Goal: Information Seeking & Learning: Find specific fact

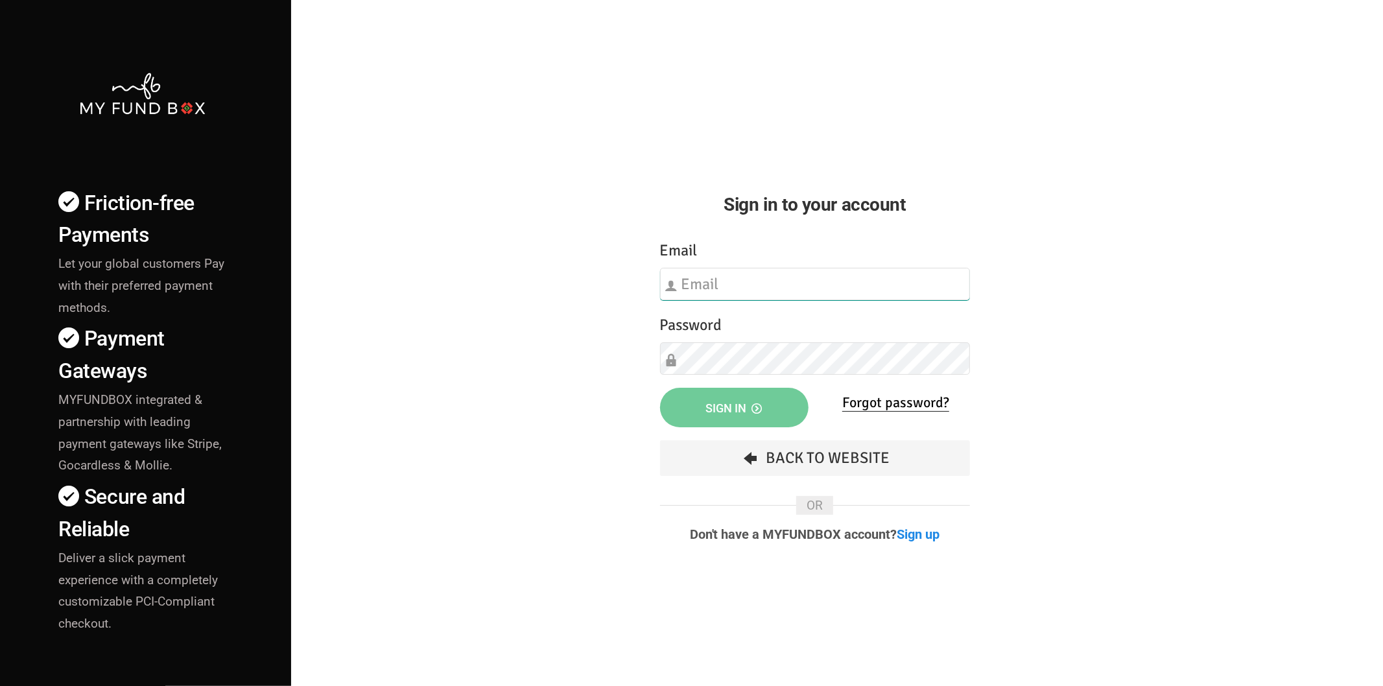
type input "[EMAIL_ADDRESS][DOMAIN_NAME]"
click at [718, 410] on span "Sign in" at bounding box center [734, 408] width 56 height 14
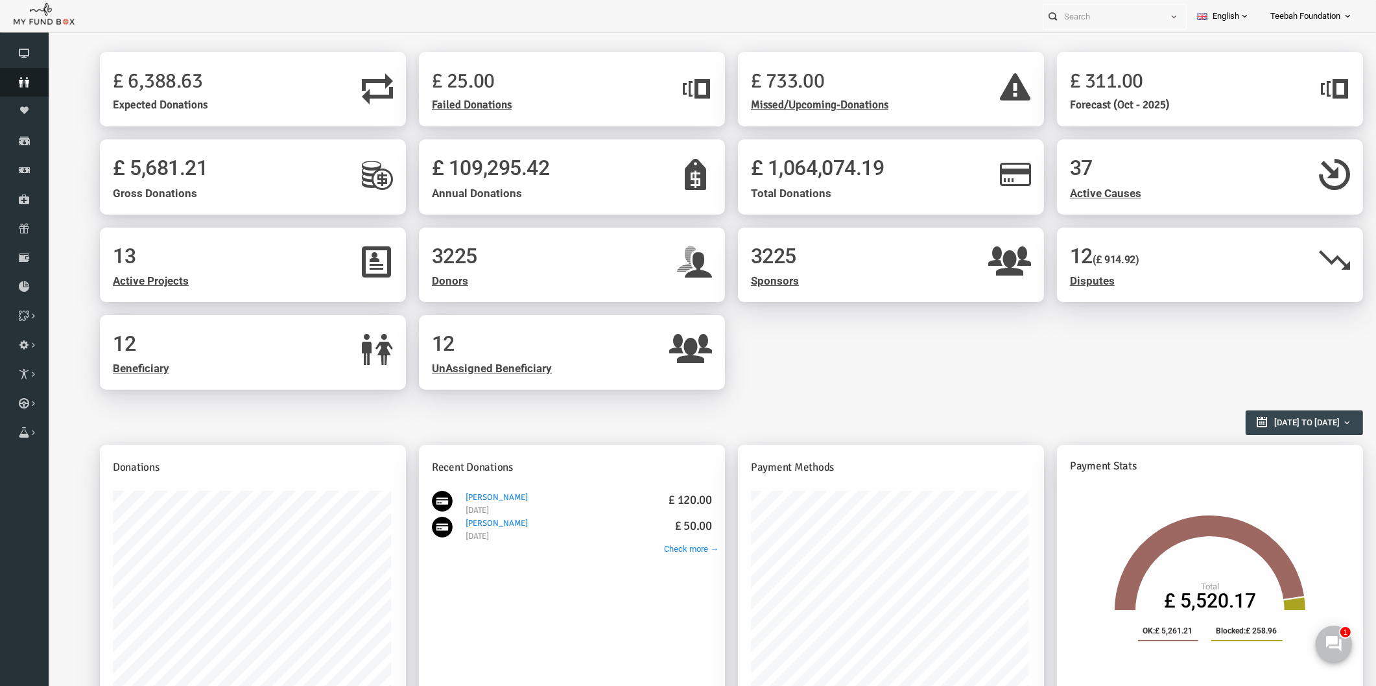
click at [17, 78] on icon at bounding box center [24, 82] width 49 height 10
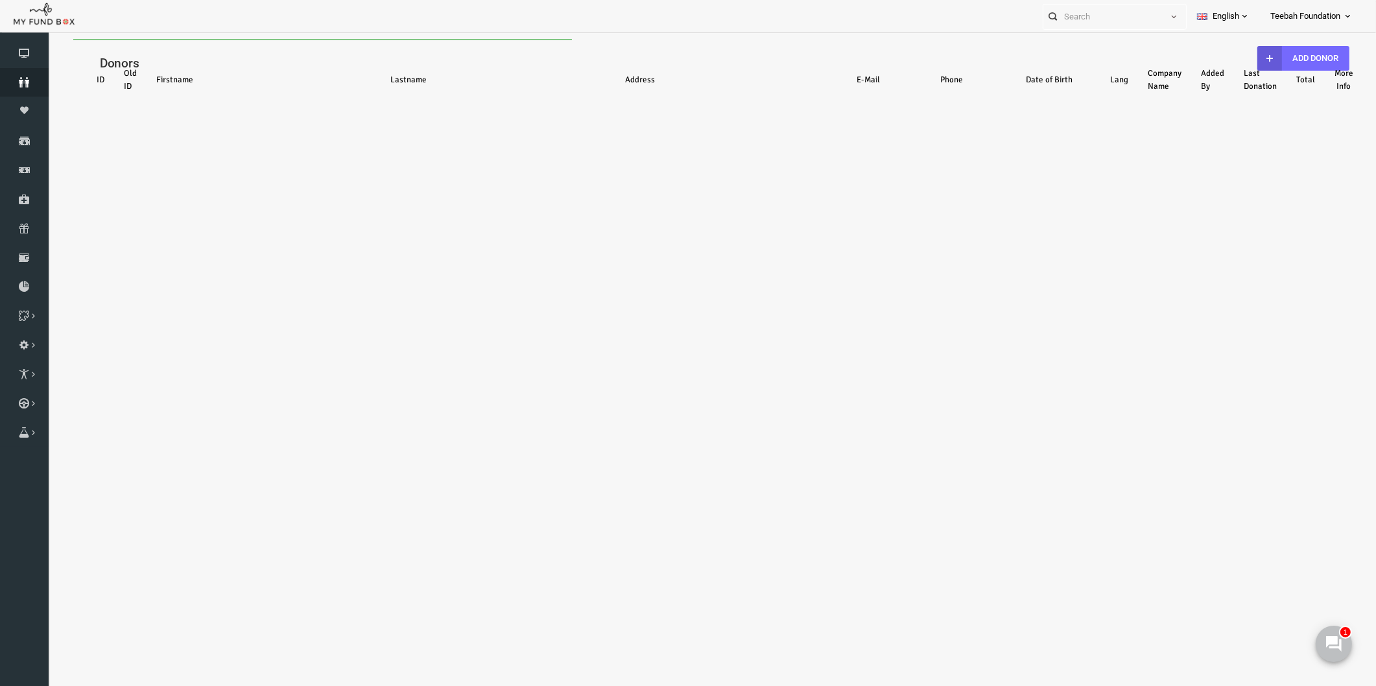
select select "100"
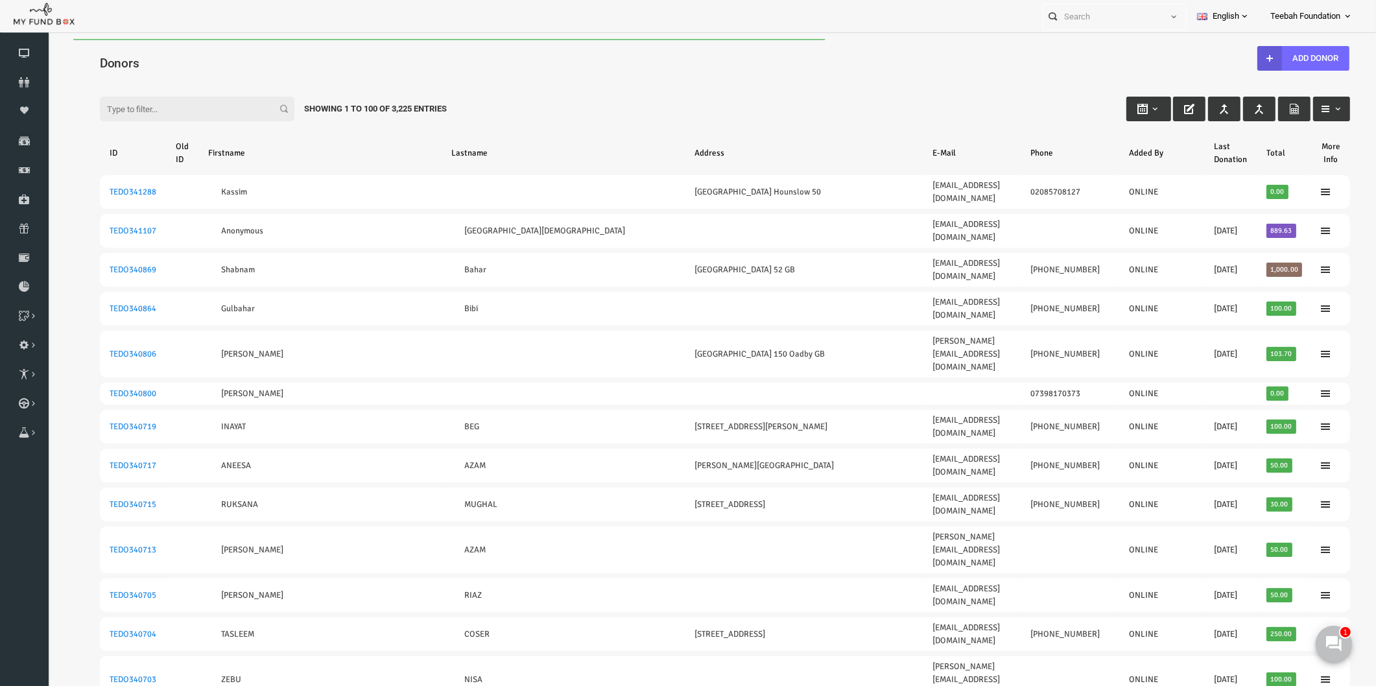
click at [152, 108] on input "Filter:" at bounding box center [170, 109] width 195 height 25
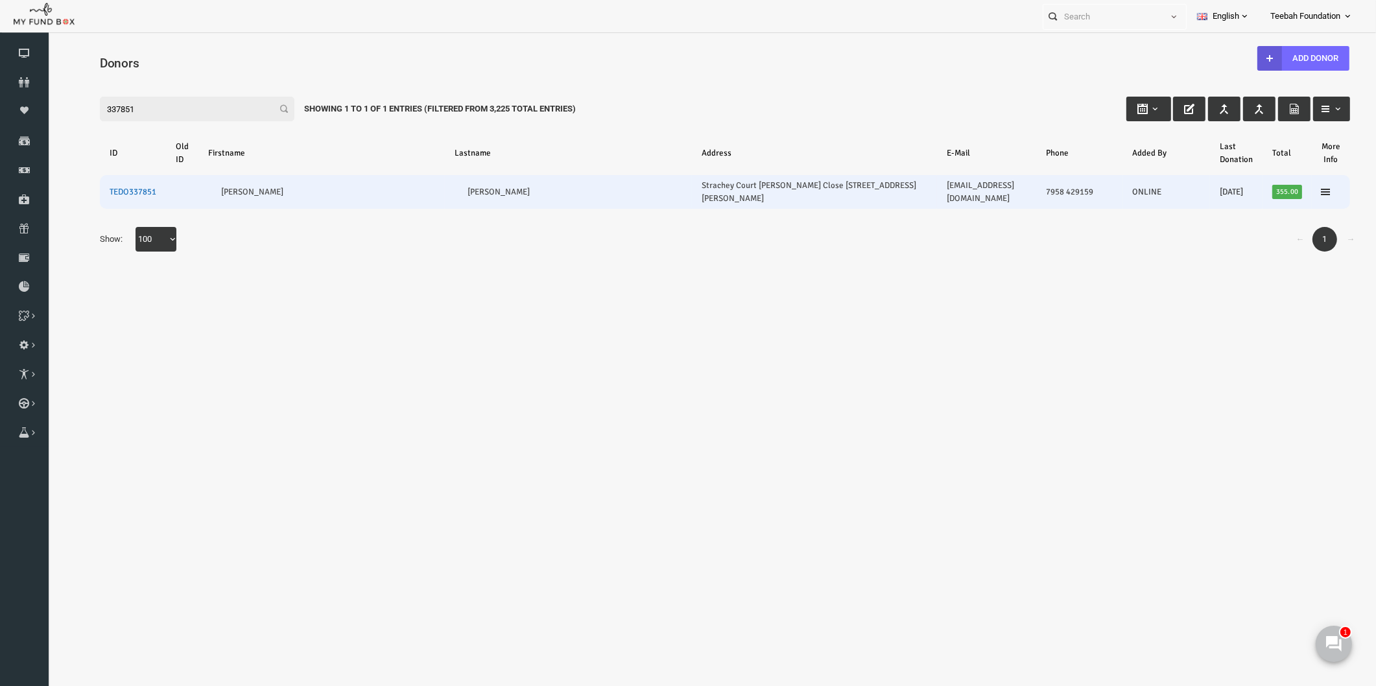
type input "337851"
click at [95, 187] on link "TEDO337851" at bounding box center [106, 192] width 47 height 10
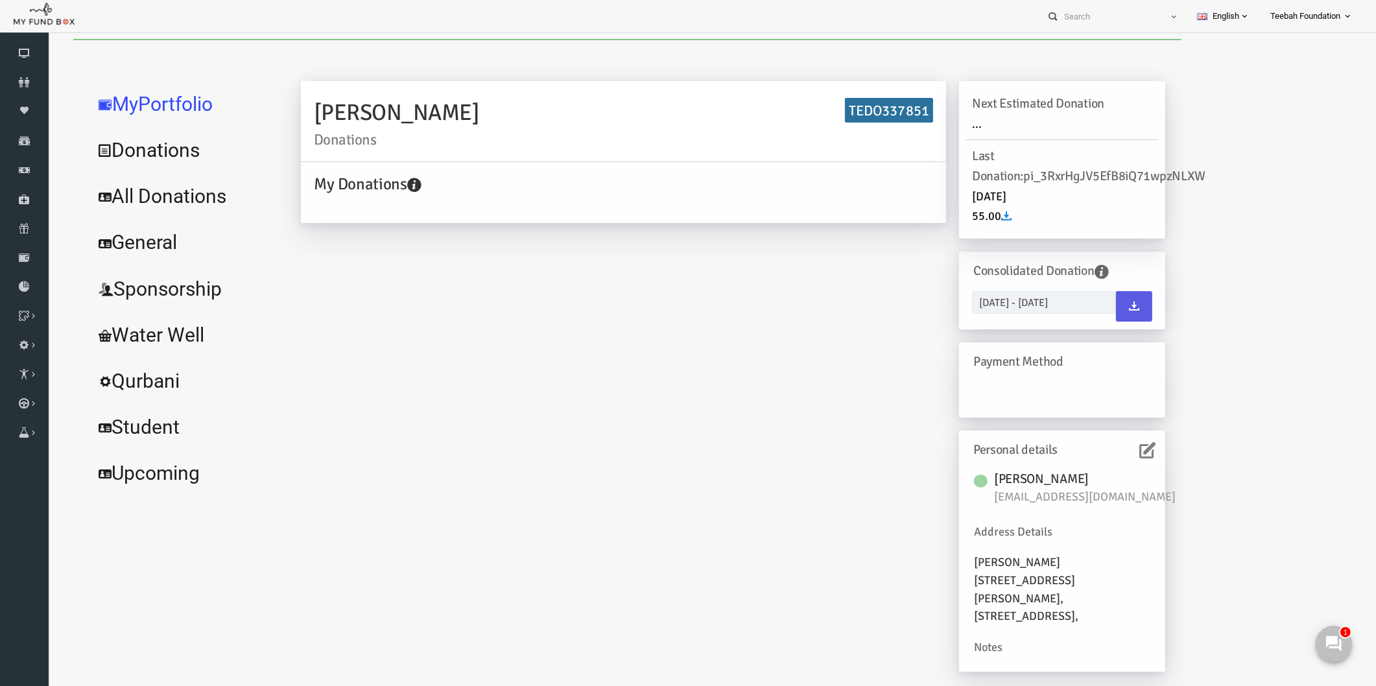
click at [1124, 449] on icon at bounding box center [1121, 450] width 16 height 16
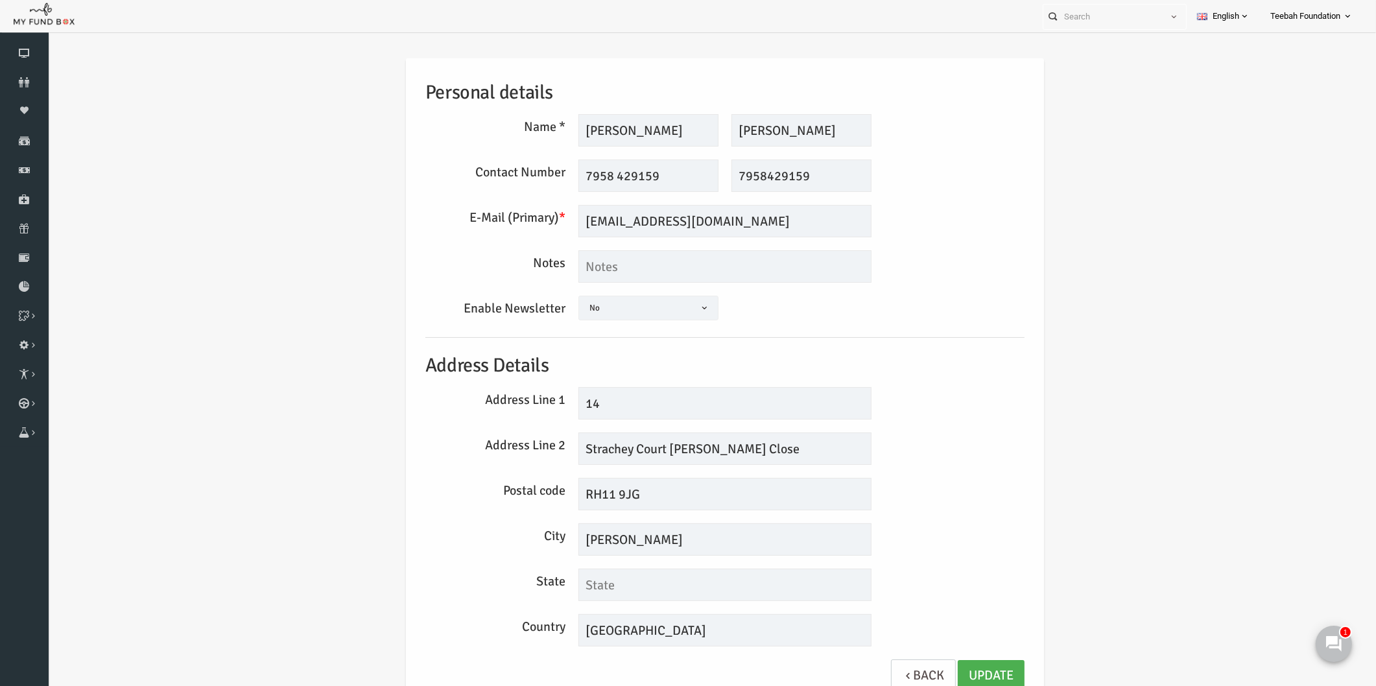
click at [678, 249] on div "Personal details Name * Mohammed Salim Description allows upto maximum of 255 c…" at bounding box center [698, 381] width 625 height 647
click at [700, 236] on input "motuaq@hotmail.co.uk" at bounding box center [698, 221] width 293 height 32
drag, startPoint x: 702, startPoint y: 232, endPoint x: 514, endPoint y: 226, distance: 188.1
click at [514, 226] on div "E-Mail (Primary) * motuaq@hotmail.co.uk We will be sending invoices to this ema…" at bounding box center [698, 221] width 612 height 32
click at [1069, 309] on div "Personal details Name * Mohammed Salim Description allows upto maximum of 255 c…" at bounding box center [698, 385] width 1302 height 692
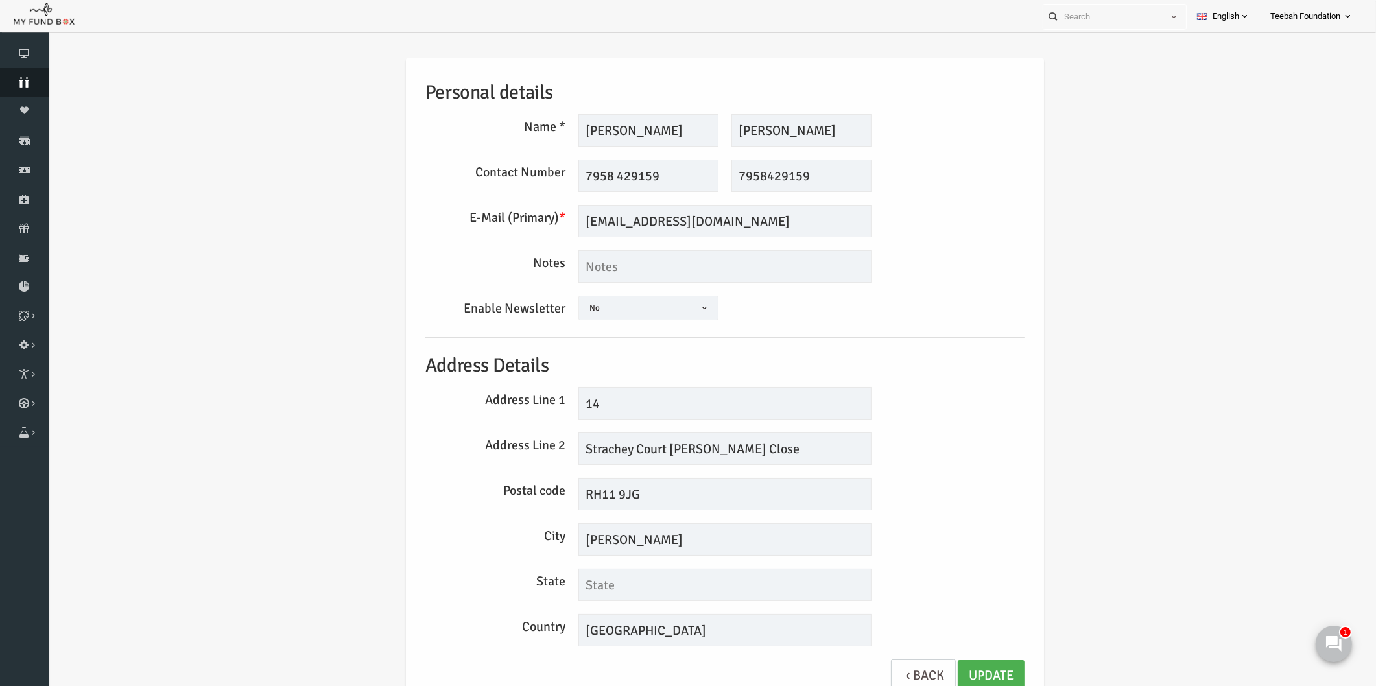
click at [13, 84] on icon at bounding box center [24, 82] width 49 height 10
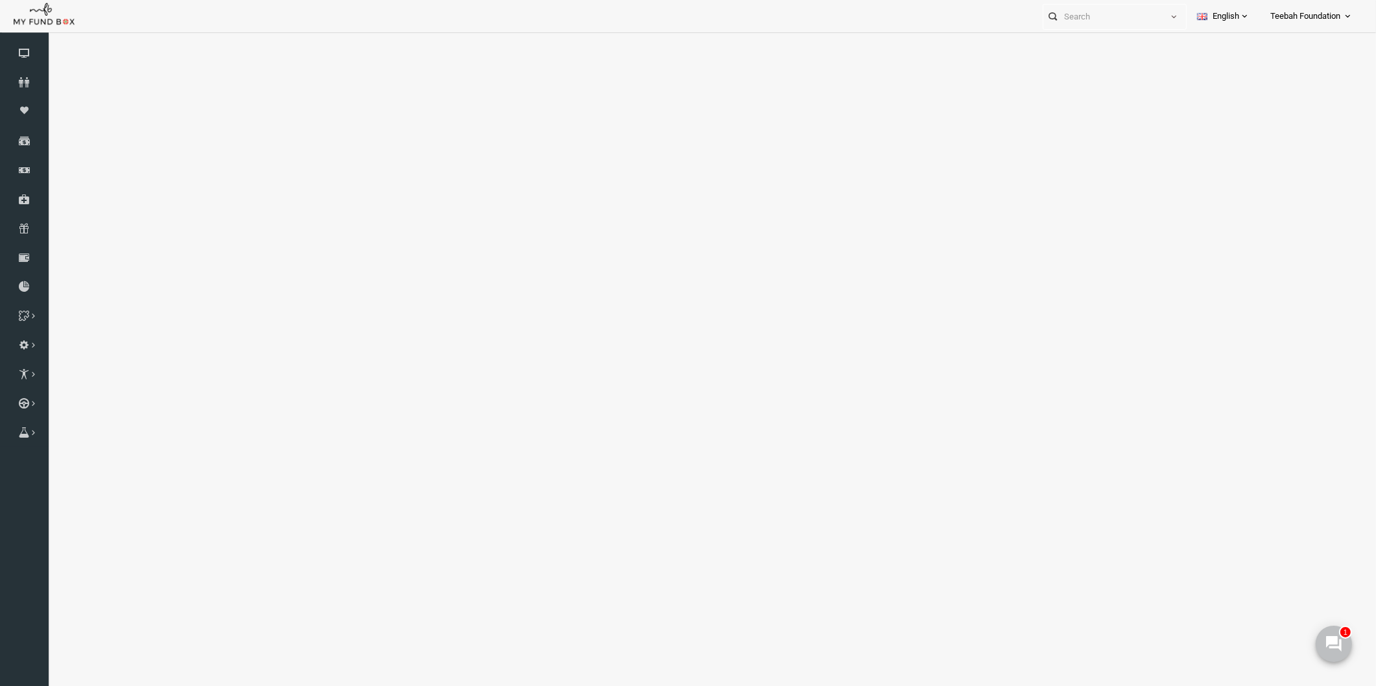
select select "100"
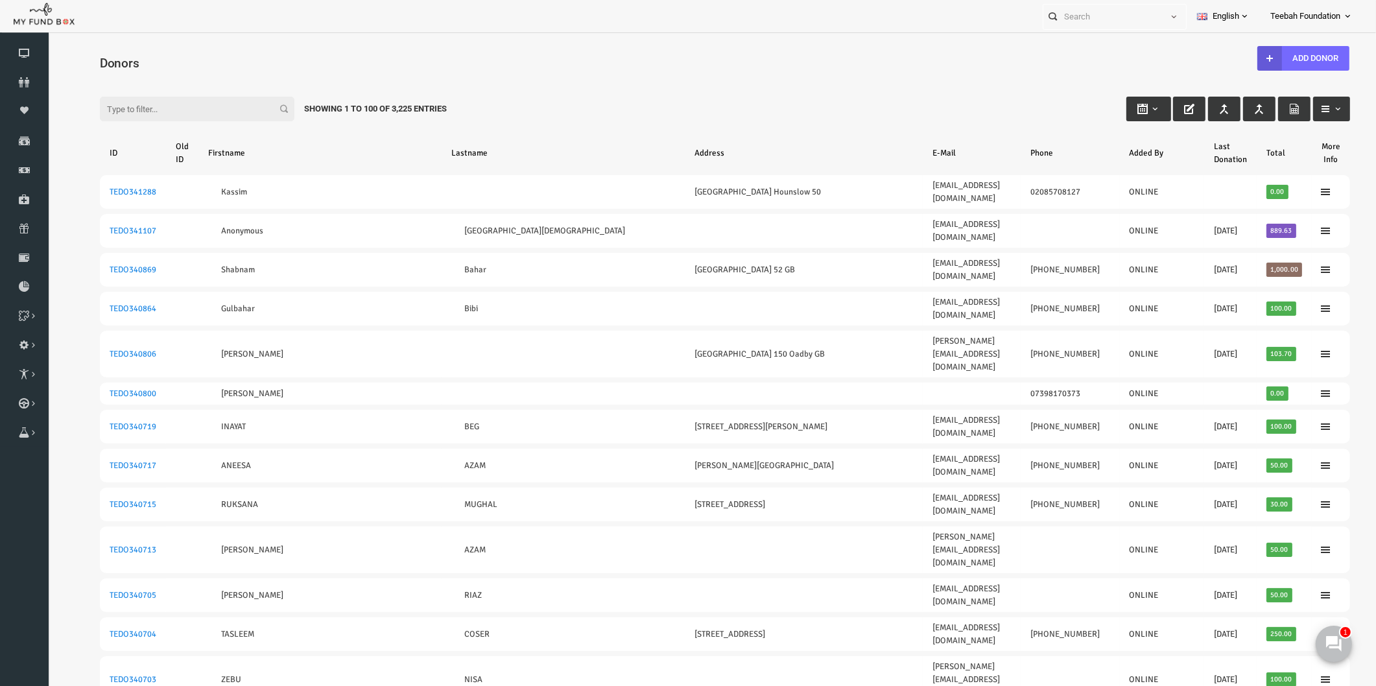
click at [18, 80] on icon at bounding box center [24, 82] width 49 height 10
drag, startPoint x: 50, startPoint y: 82, endPoint x: 108, endPoint y: 163, distance: 99.0
click at [27, 83] on icon at bounding box center [24, 82] width 49 height 10
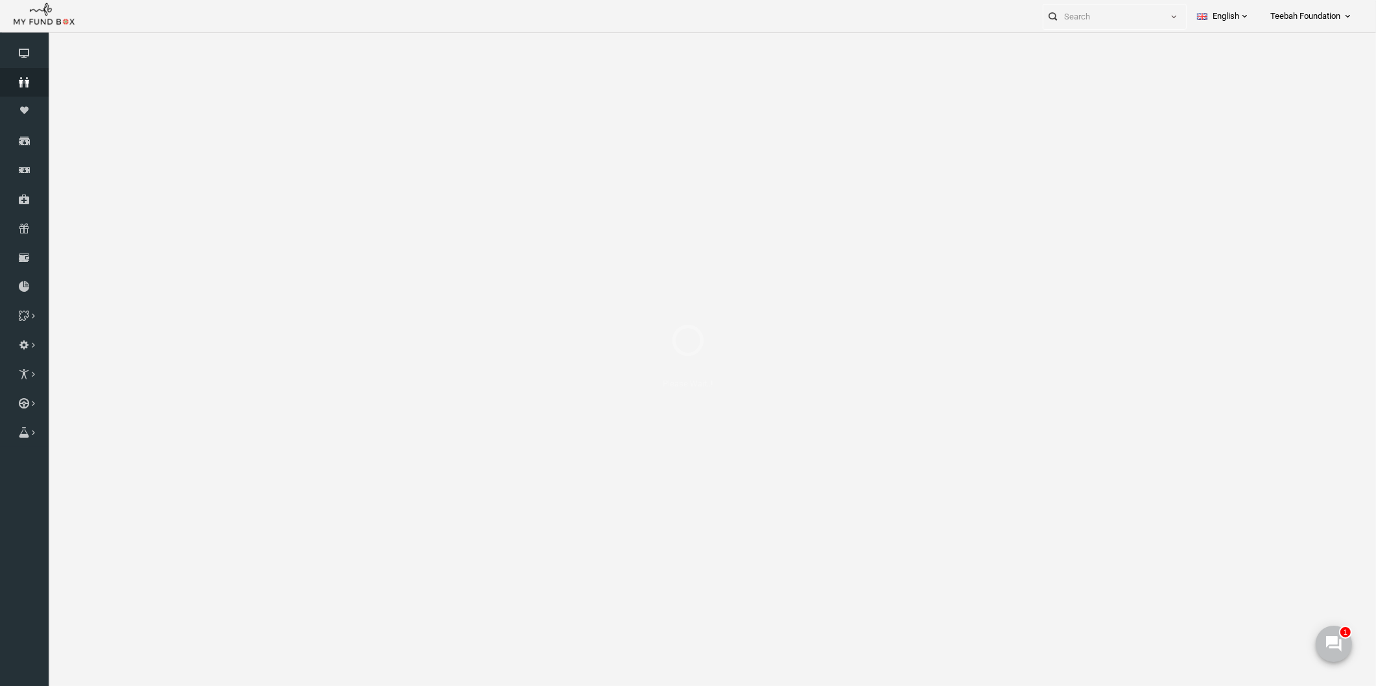
select select "100"
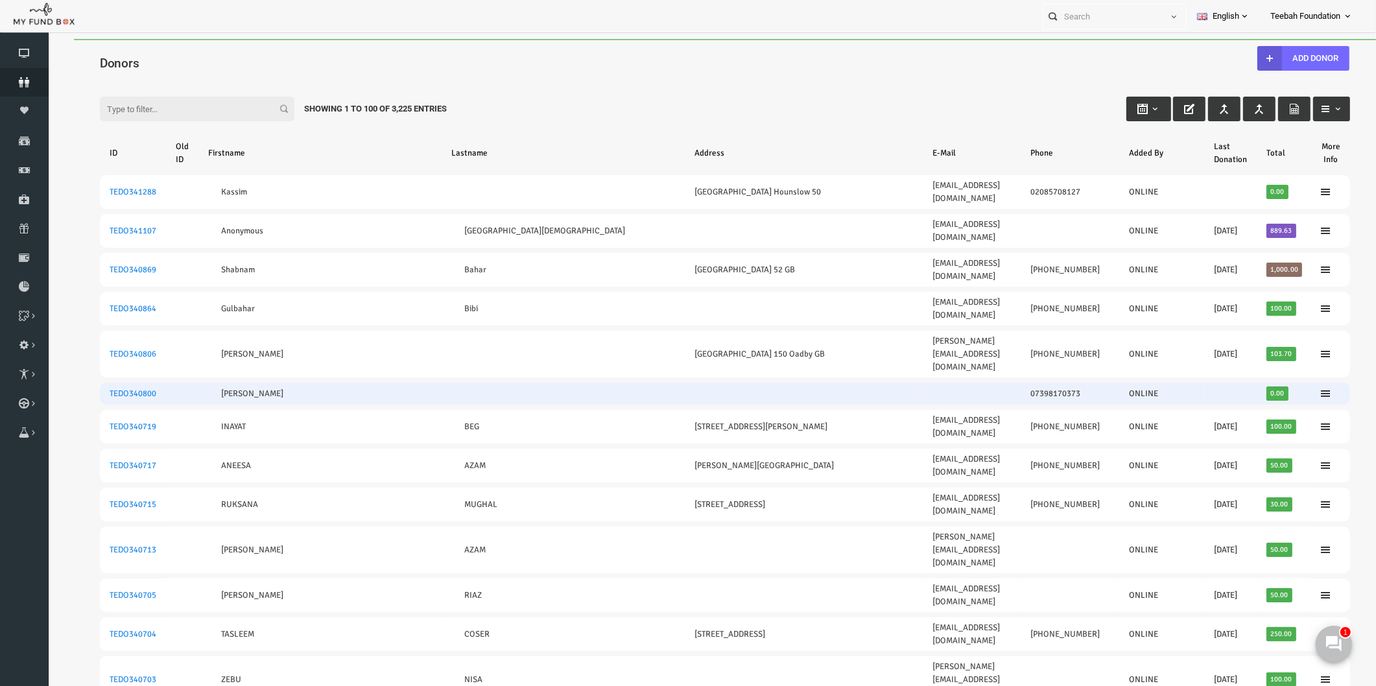
scroll to position [72, 0]
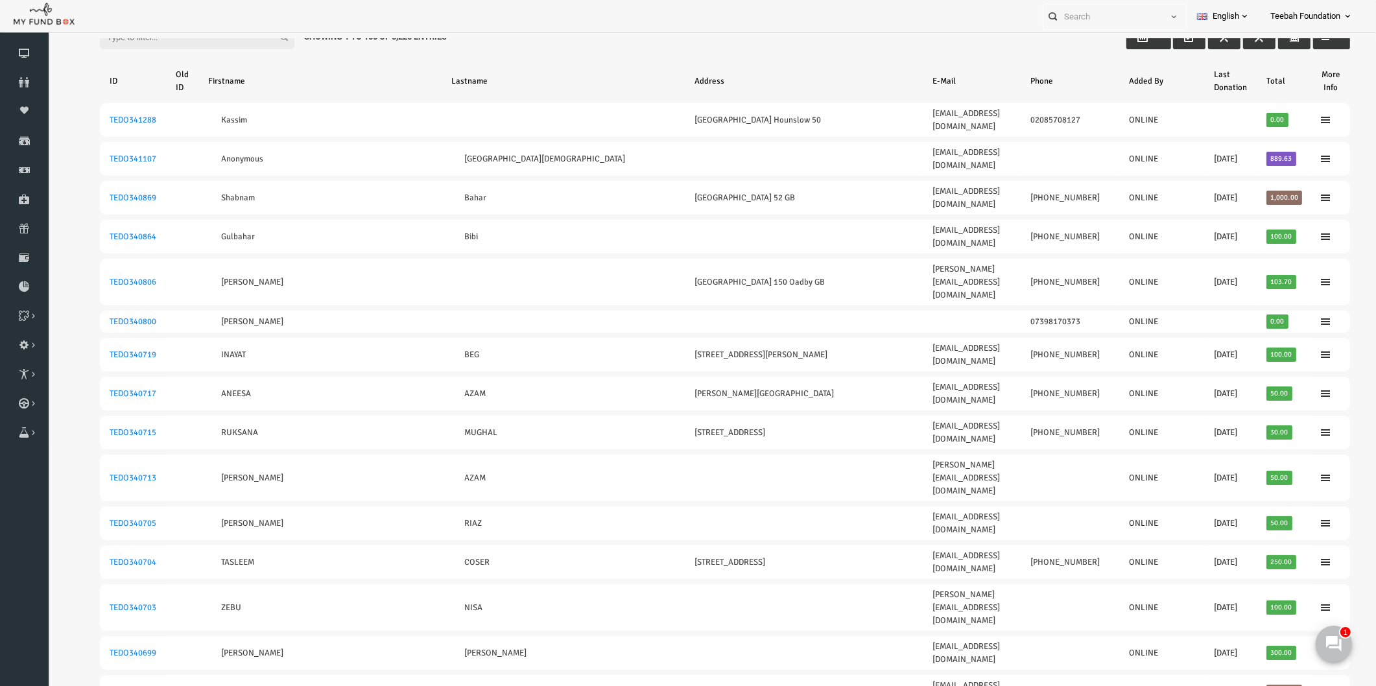
click at [542, 72] on th "Lastname" at bounding box center [536, 81] width 243 height 34
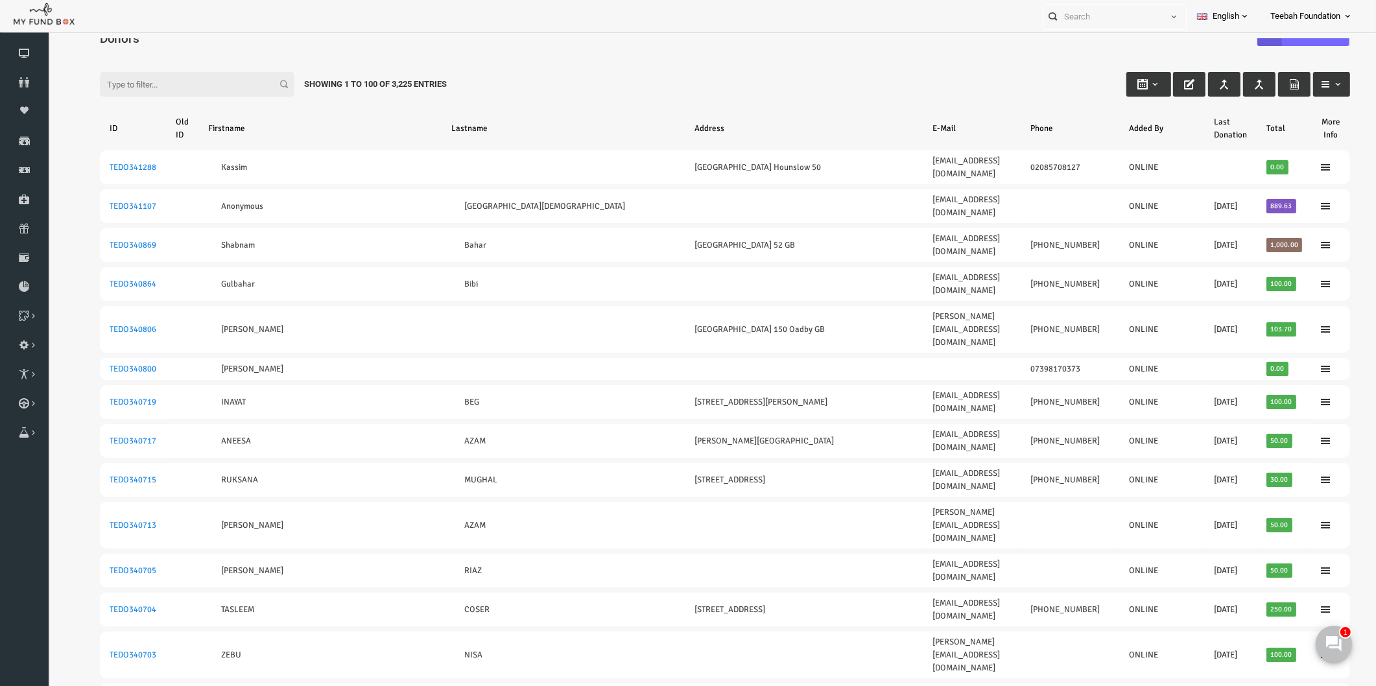
scroll to position [0, 0]
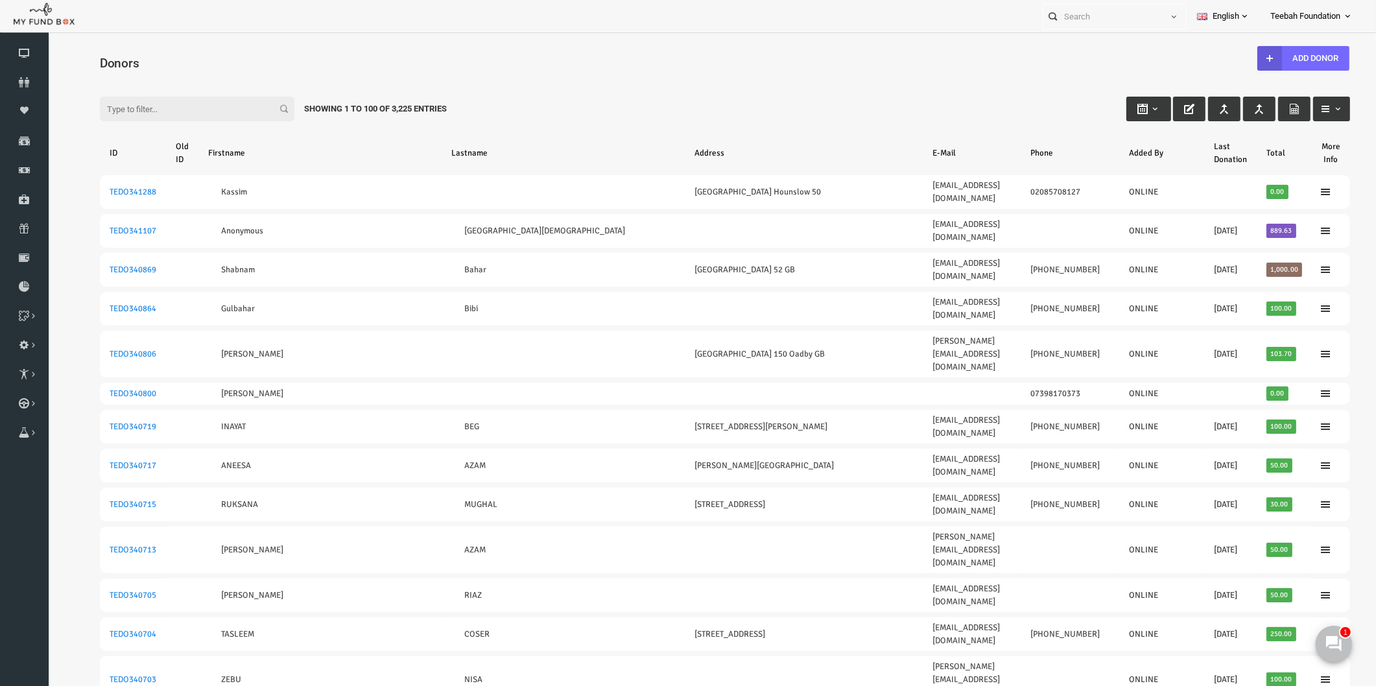
click at [788, 97] on div "Filter: Showing 1 to 100 of 3,225 Entries" at bounding box center [698, 96] width 1276 height 35
click at [23, 82] on icon at bounding box center [24, 82] width 49 height 10
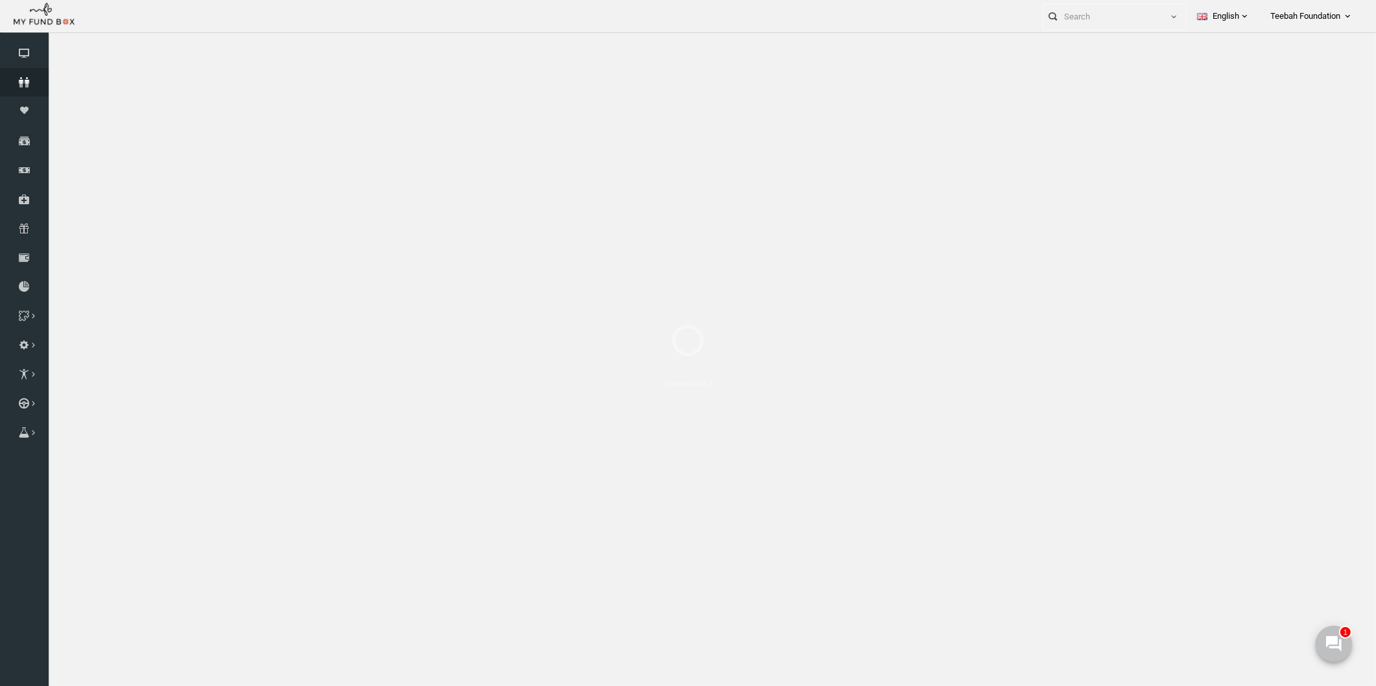
select select "100"
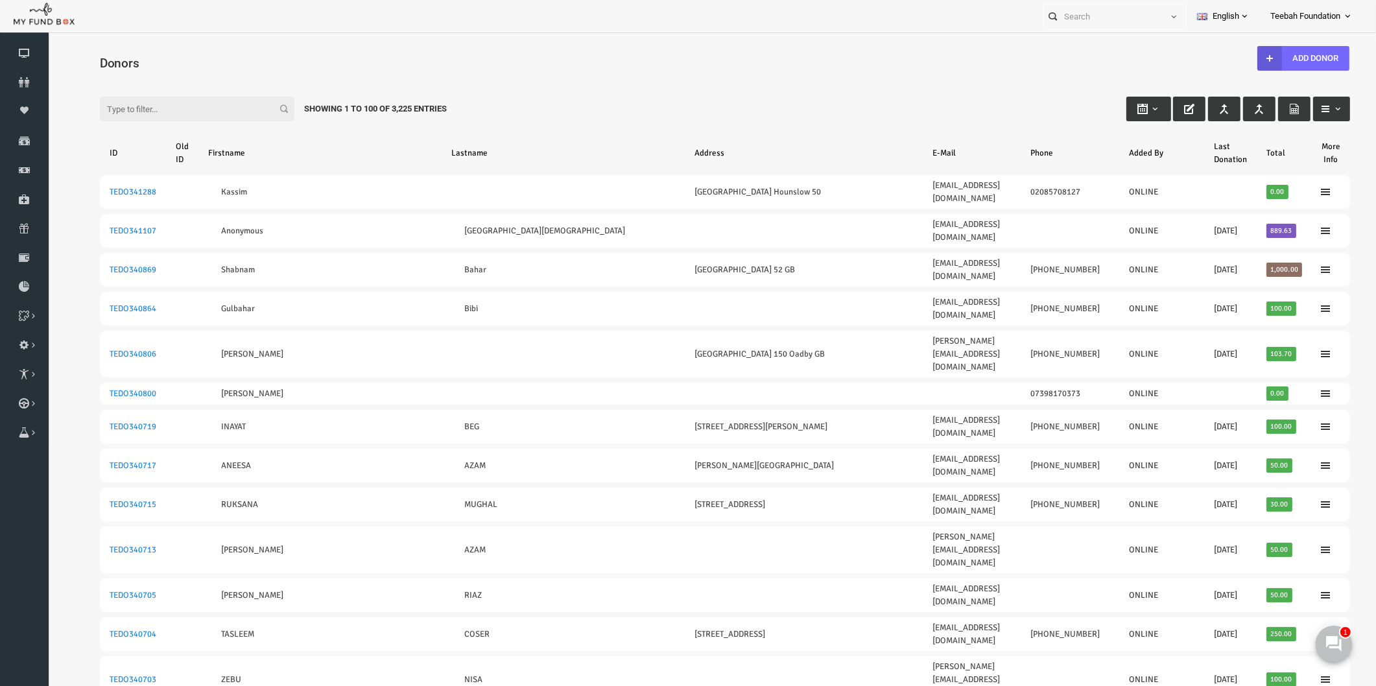
click at [740, 88] on div "Filter: Showing 1 to 100 of 3,225 Entries" at bounding box center [698, 96] width 1276 height 35
click at [718, 54] on h4 "Donors" at bounding box center [704, 63] width 1263 height 19
click at [991, 108] on div "Filter: Showing 1 to 100 of 3,225 Entries" at bounding box center [698, 96] width 1276 height 35
click at [8, 77] on icon at bounding box center [24, 82] width 49 height 10
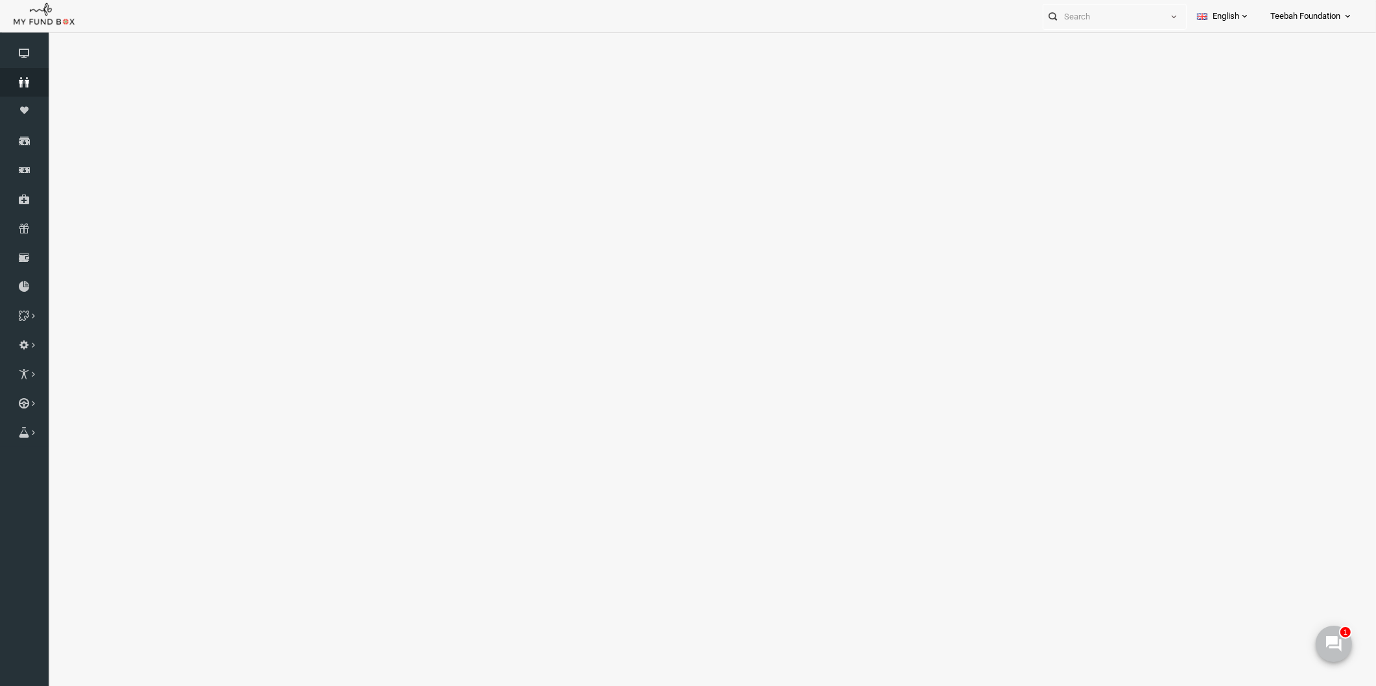
select select "100"
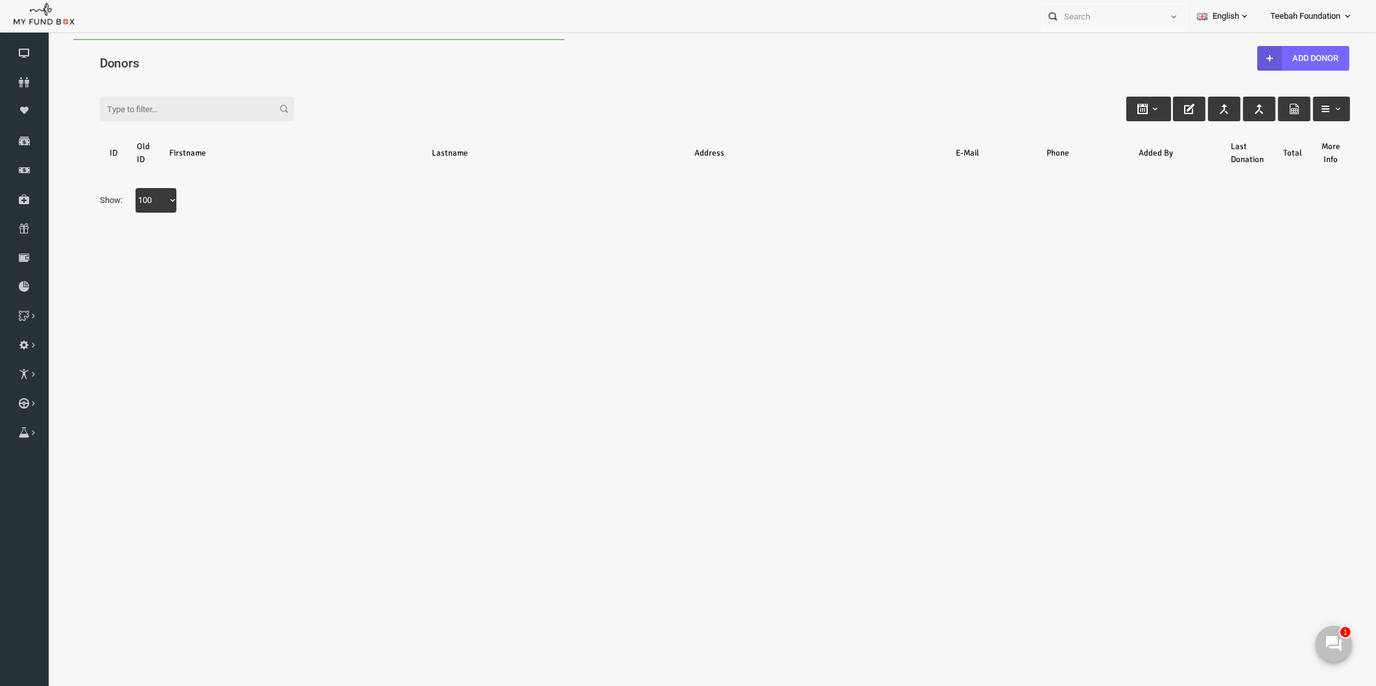
click at [692, 80] on div "Filter:" at bounding box center [698, 96] width 1276 height 35
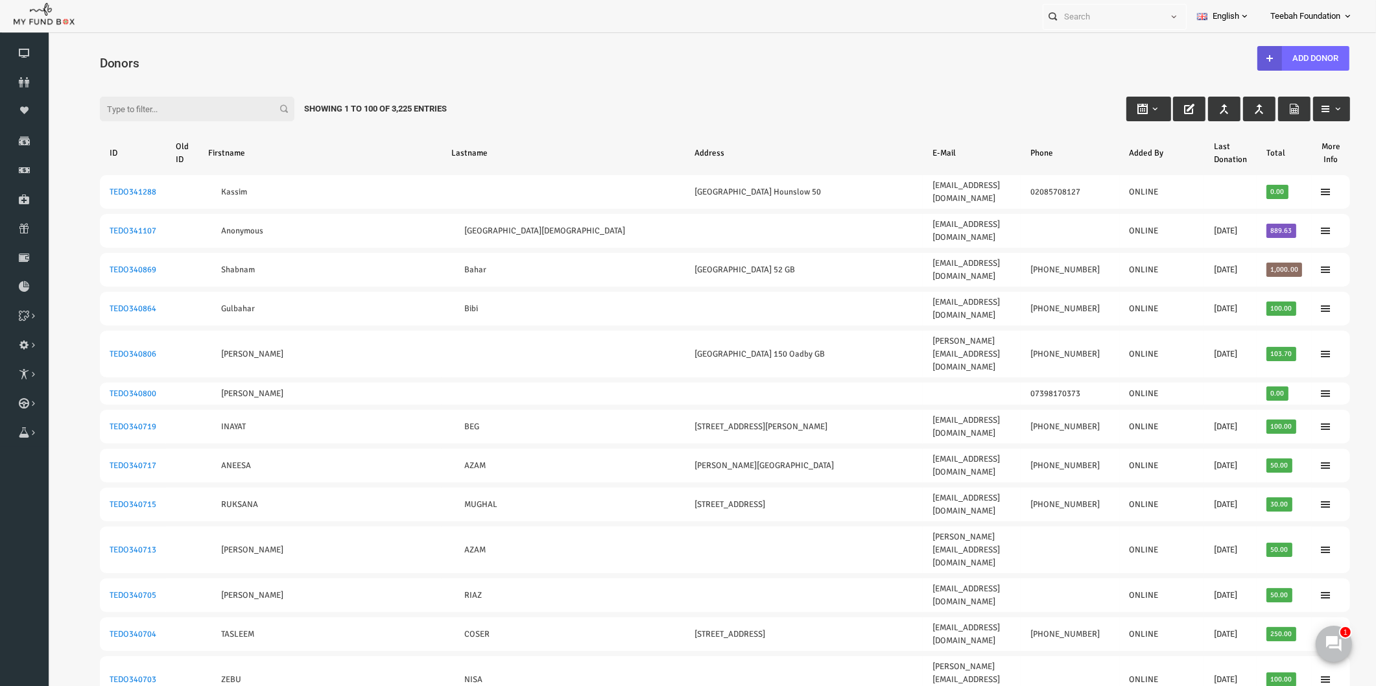
click at [582, 111] on div "Filter: Showing 1 to 100 of 3,225 Entries" at bounding box center [698, 96] width 1276 height 35
click at [28, 80] on icon at bounding box center [24, 82] width 49 height 10
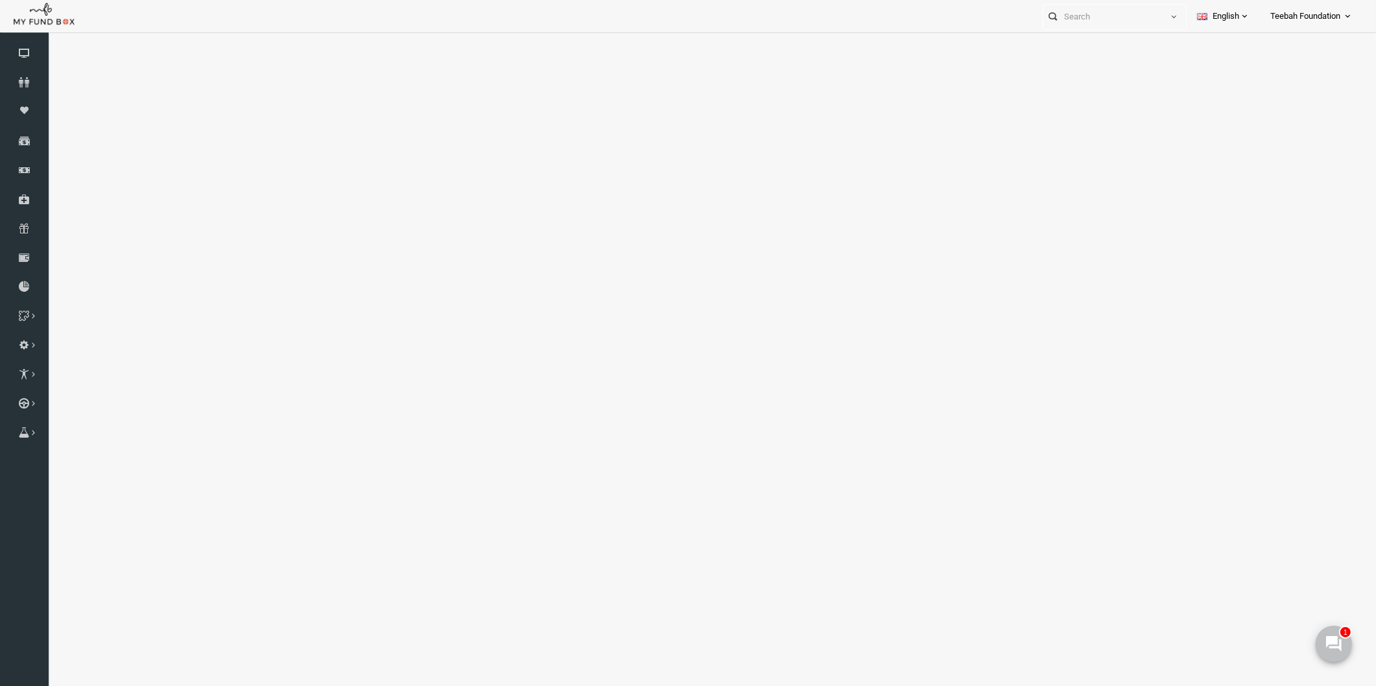
select select "100"
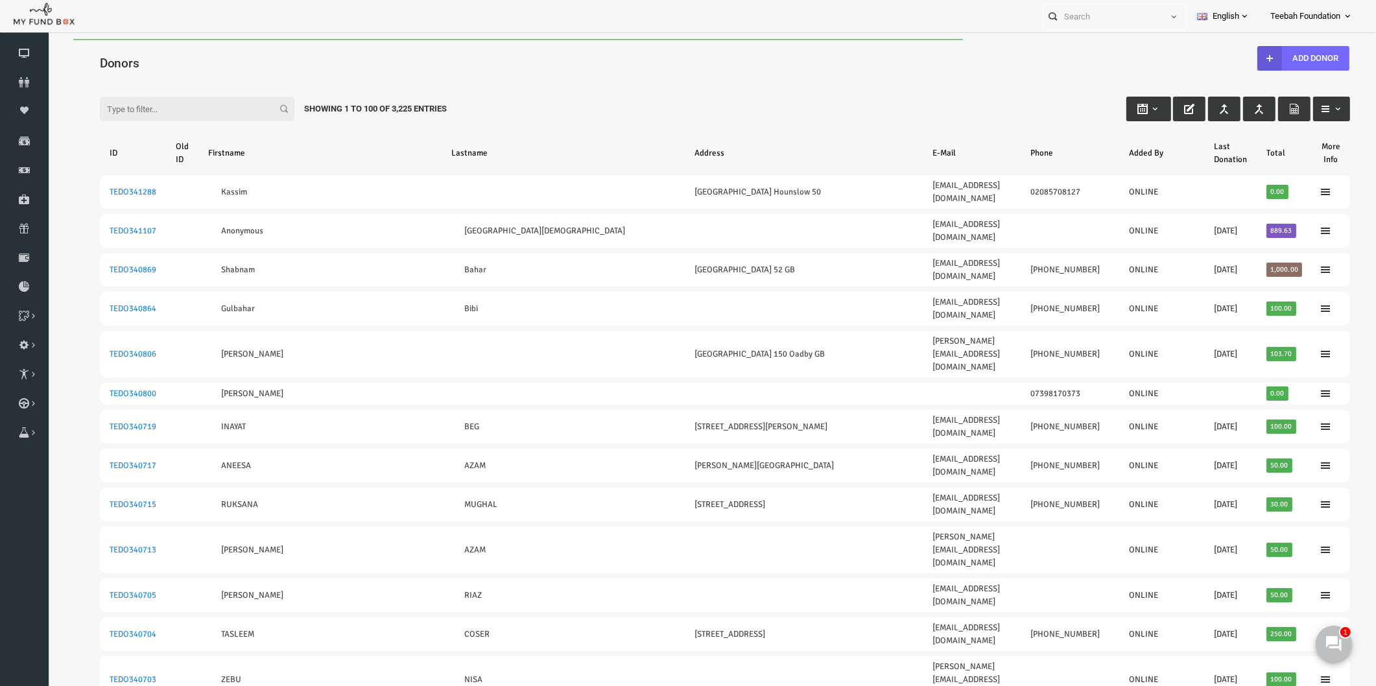
click at [523, 98] on div "Filter: Showing 1 to 100 of 3,225 Entries" at bounding box center [698, 96] width 1276 height 35
click at [567, 60] on h4 "Donors" at bounding box center [704, 63] width 1263 height 19
click at [174, 106] on input "Filter:" at bounding box center [170, 109] width 195 height 25
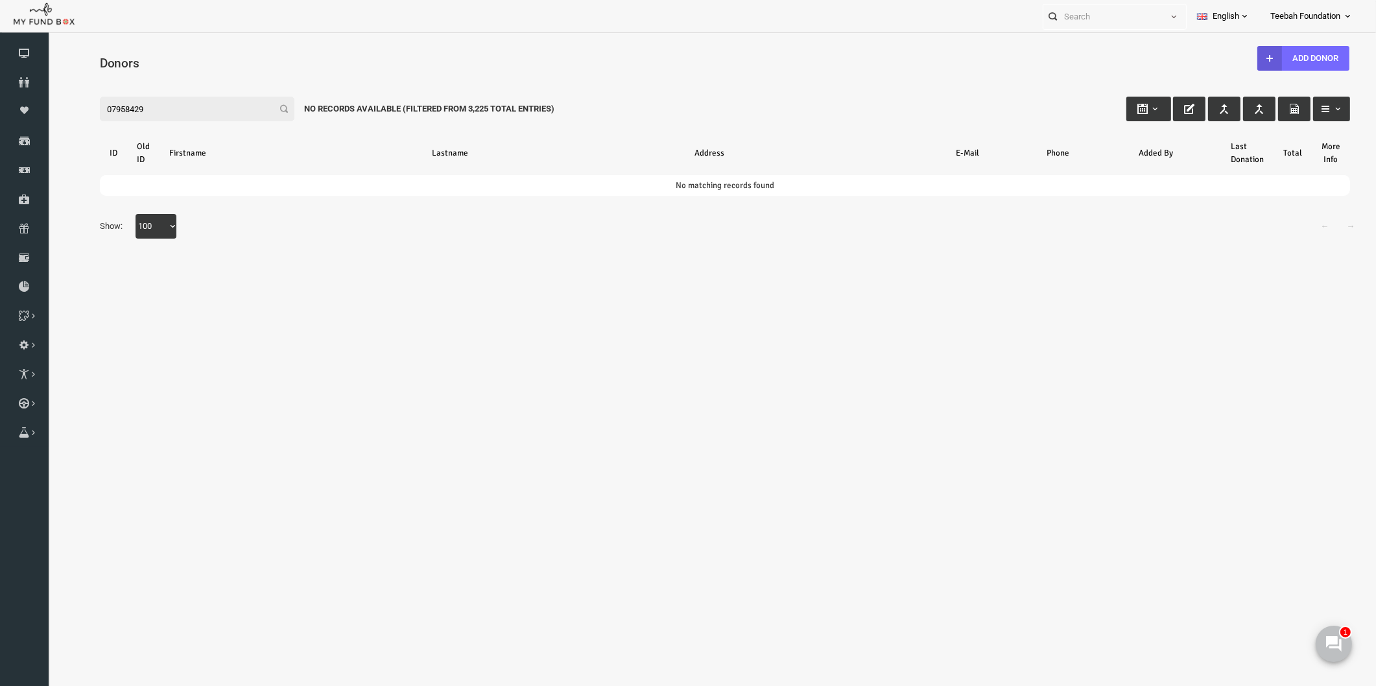
drag, startPoint x: 122, startPoint y: 108, endPoint x: -16, endPoint y: 124, distance: 139.1
click at [47, 124] on html "Donor Not Found Beneficiary Not Found Partner Not Found!!!! Please Fill out thi…" at bounding box center [698, 374] width 1302 height 670
type input "07958429"
click at [14, 80] on icon at bounding box center [24, 82] width 49 height 10
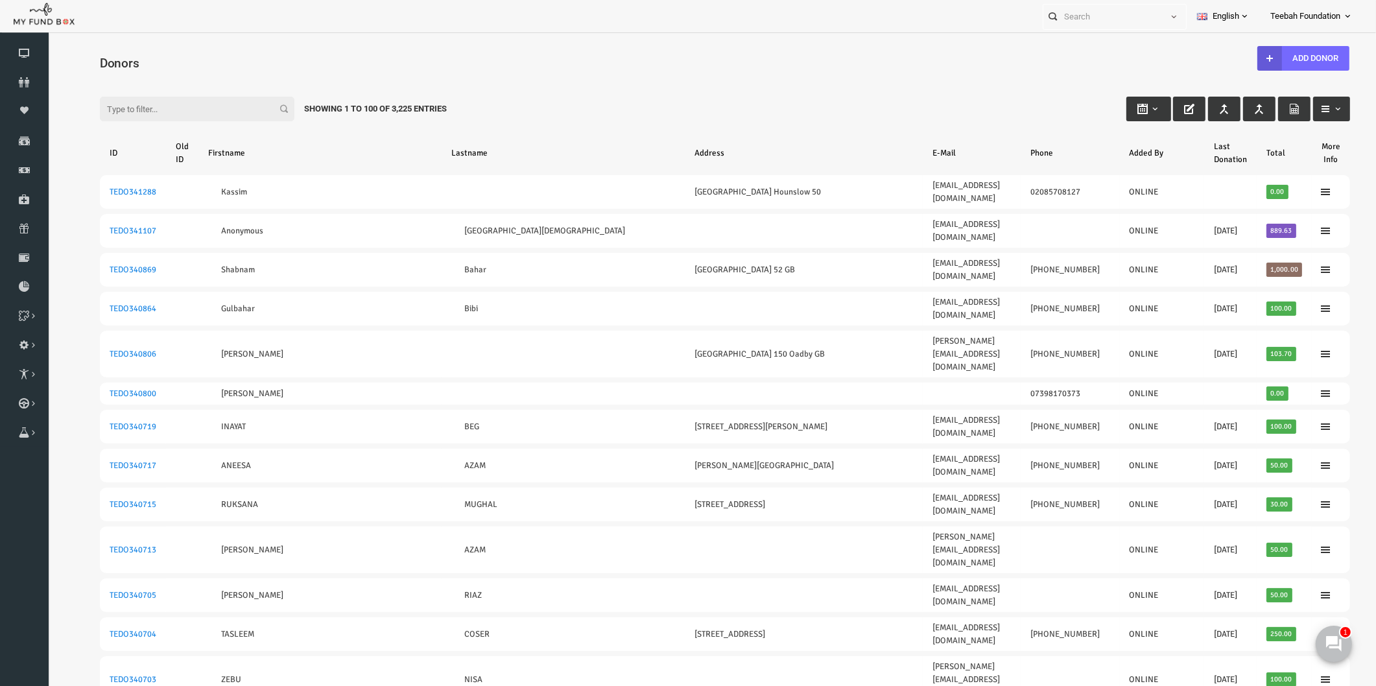
click at [30, 81] on icon at bounding box center [24, 82] width 49 height 10
click at [13, 78] on icon at bounding box center [24, 82] width 49 height 10
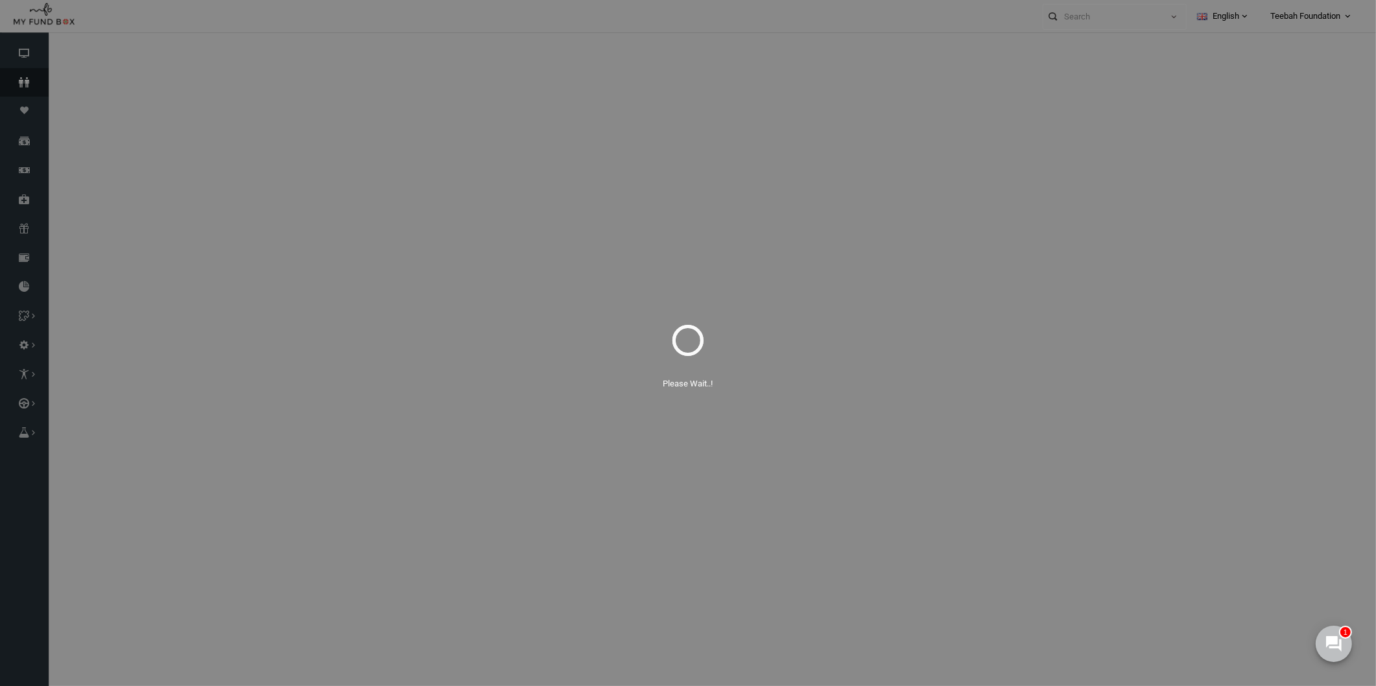
select select "100"
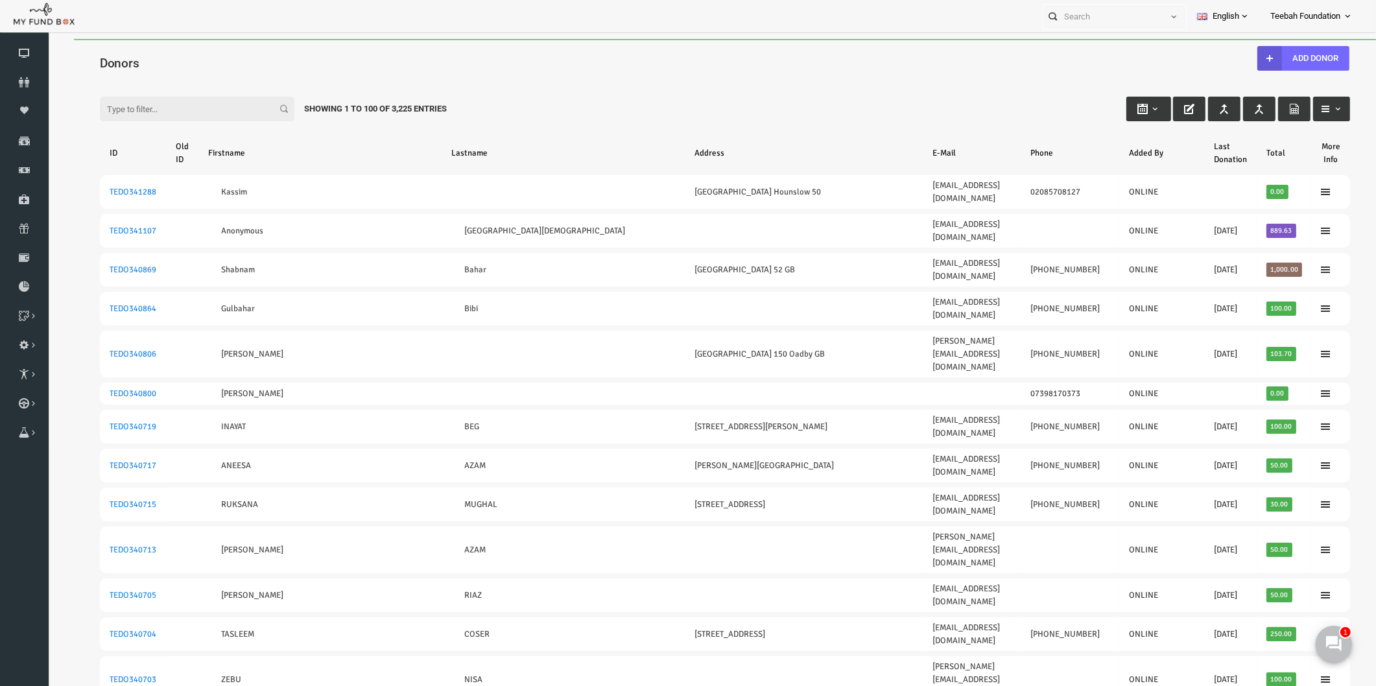
click at [803, 64] on h4 "Donors" at bounding box center [704, 63] width 1263 height 19
